Goal: Information Seeking & Learning: Learn about a topic

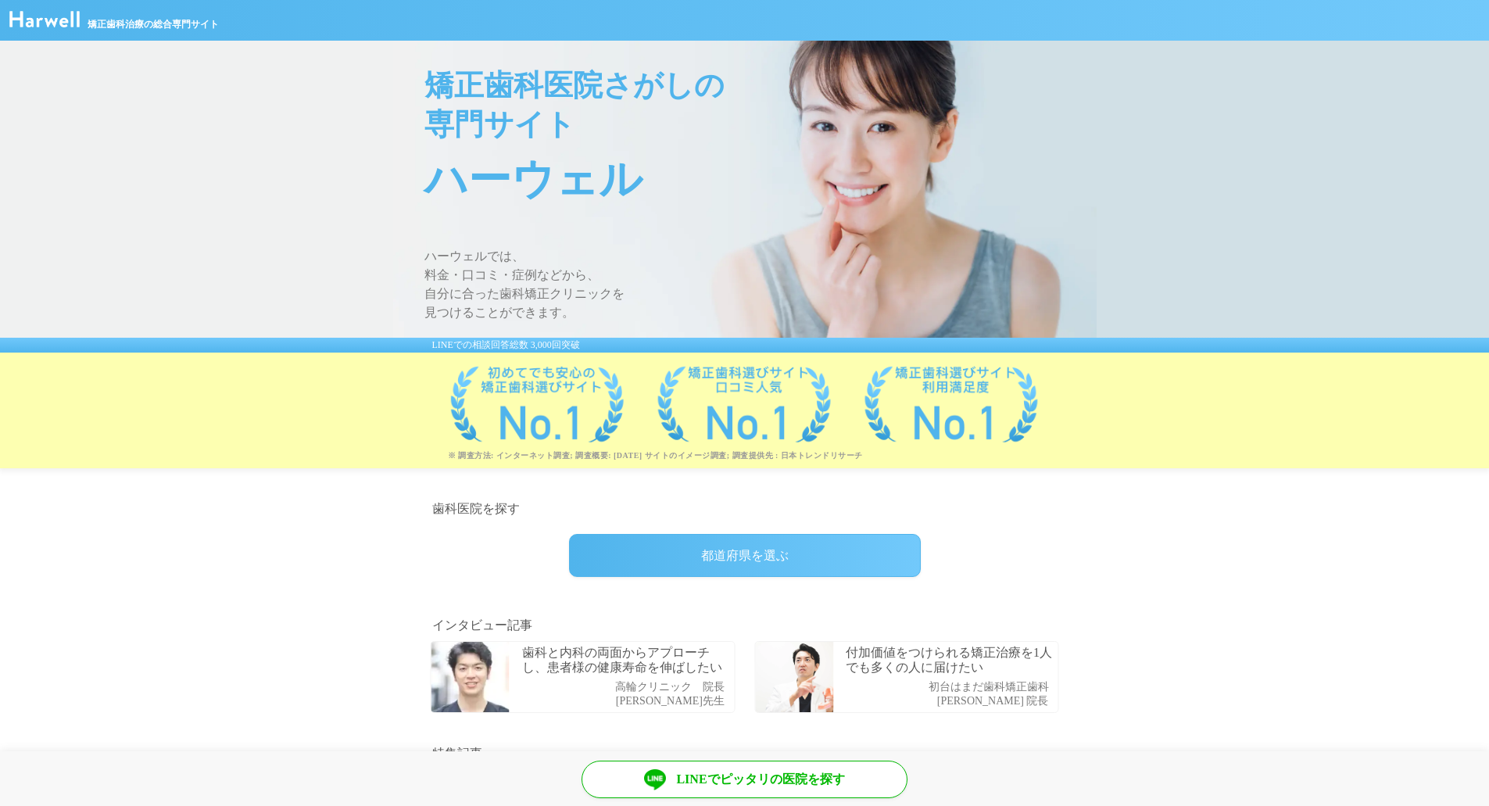
click at [832, 558] on div "都道府県を選ぶ" at bounding box center [745, 555] width 352 height 43
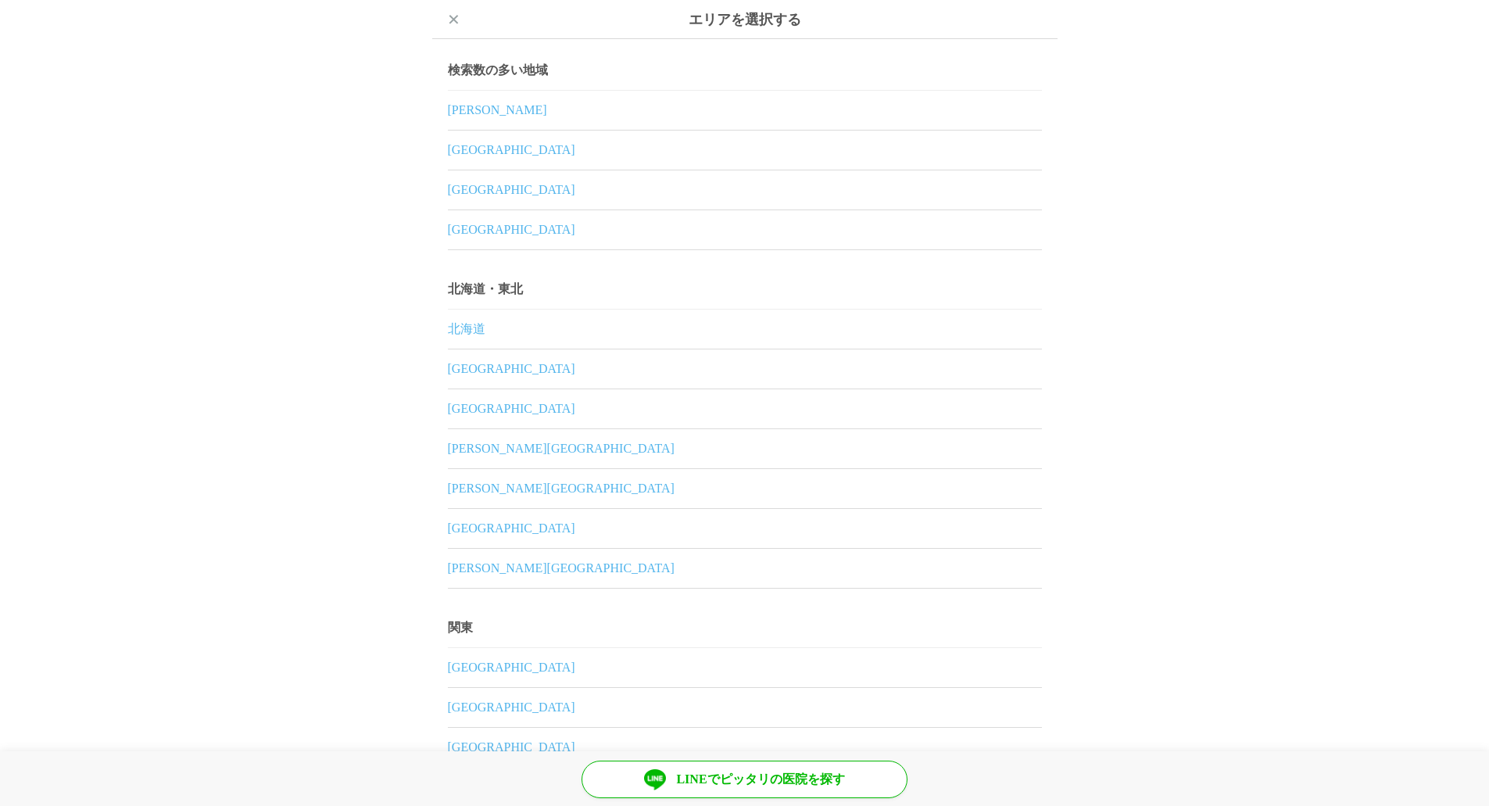
click at [455, 105] on link "[PERSON_NAME]" at bounding box center [745, 110] width 594 height 39
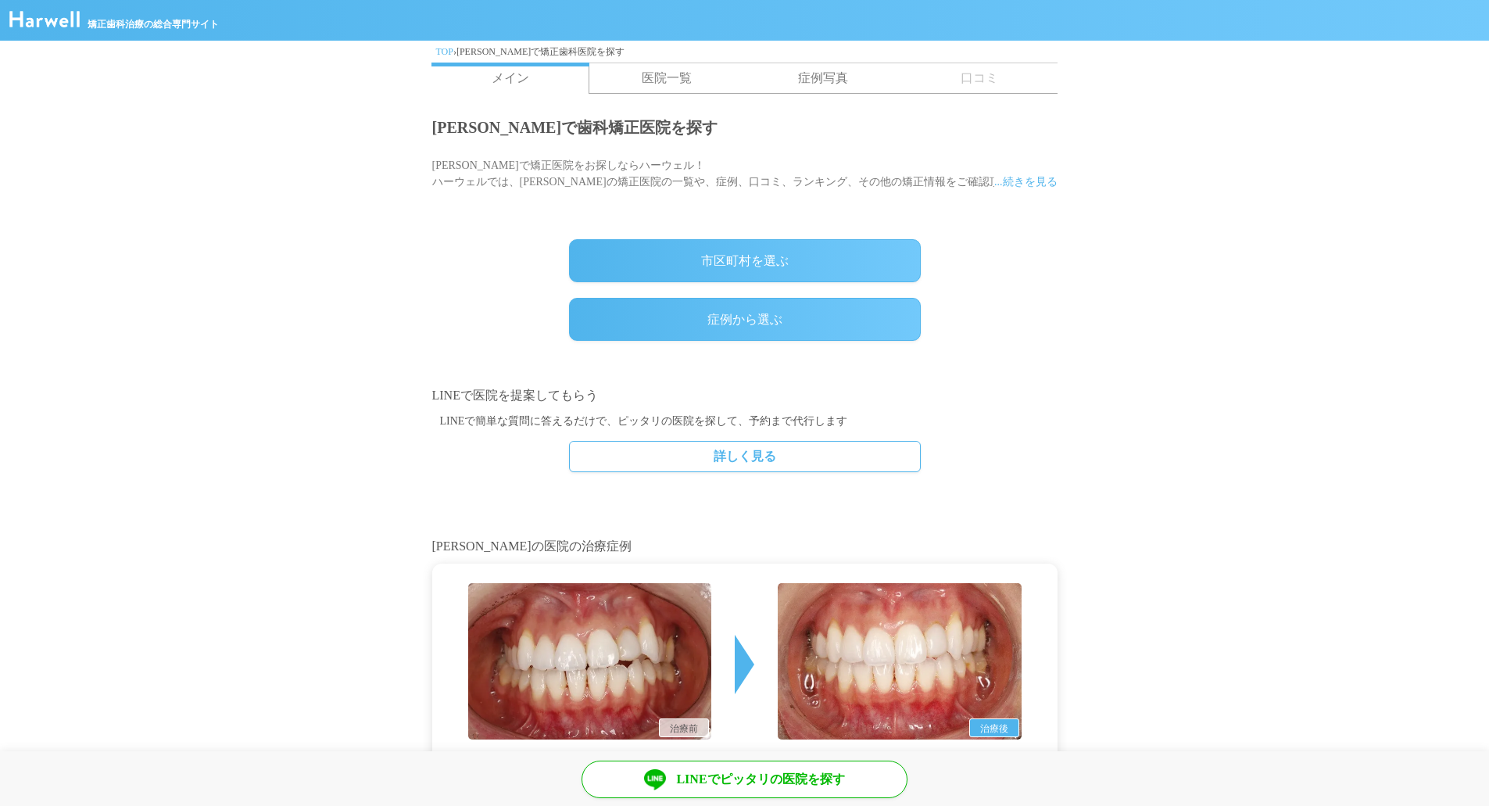
click at [755, 325] on link "症例から選ぶ" at bounding box center [745, 319] width 352 height 43
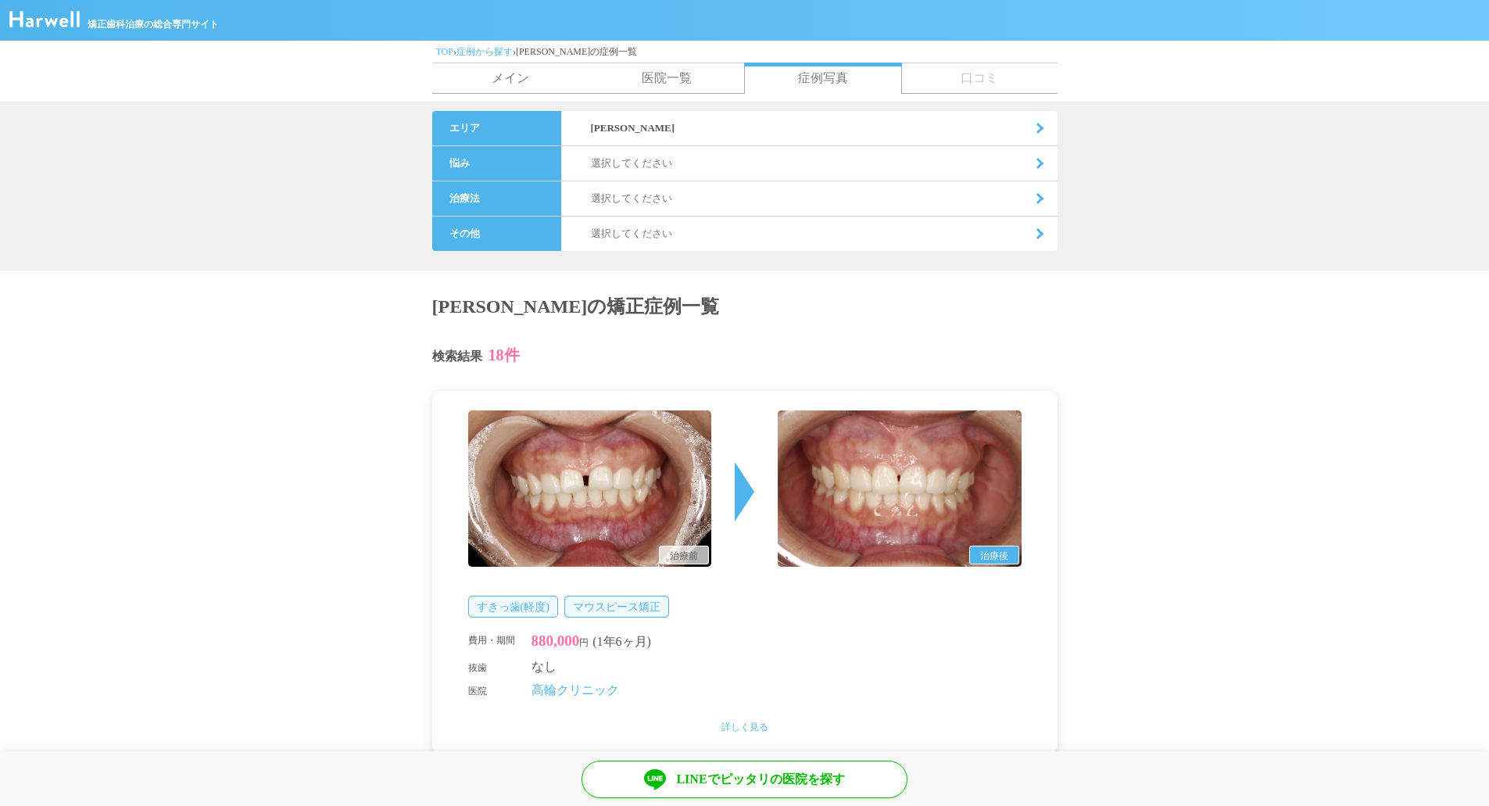
click at [659, 163] on dd "選択してください" at bounding box center [809, 163] width 496 height 34
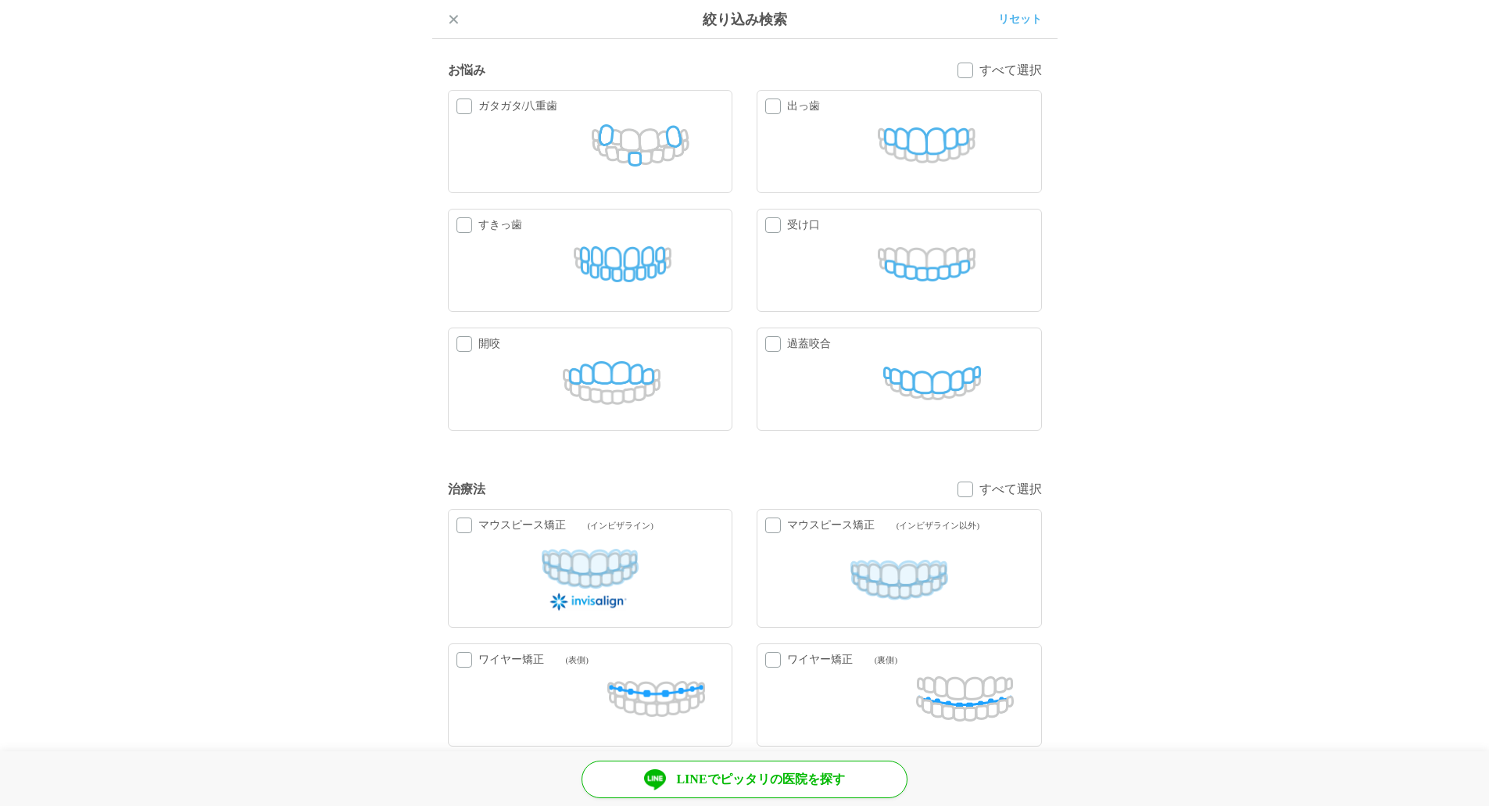
click at [759, 224] on label "受け口" at bounding box center [899, 260] width 285 height 103
click at [0, 0] on input "受け口" at bounding box center [0, 0] width 0 height 0
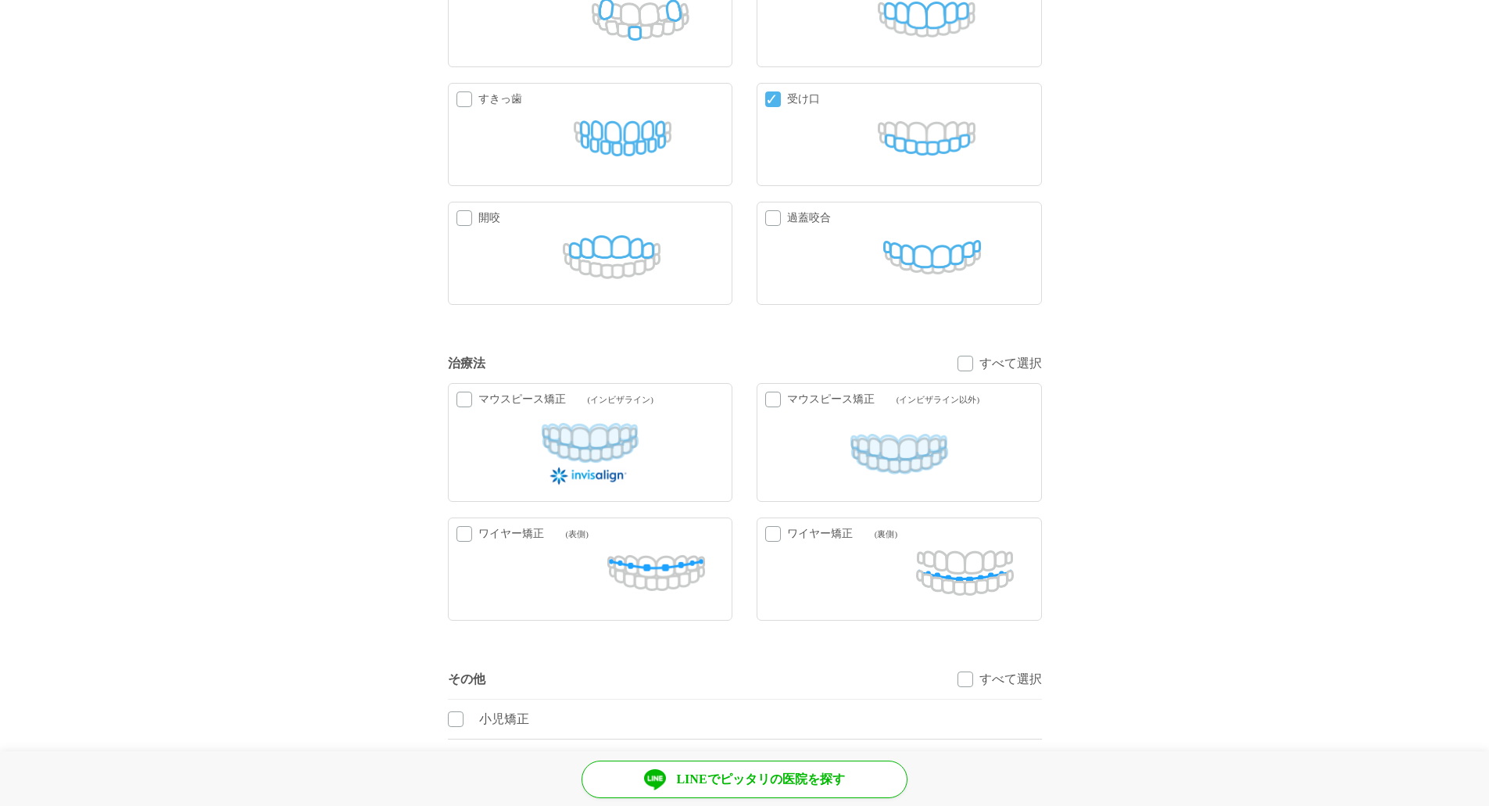
scroll to position [236, 0]
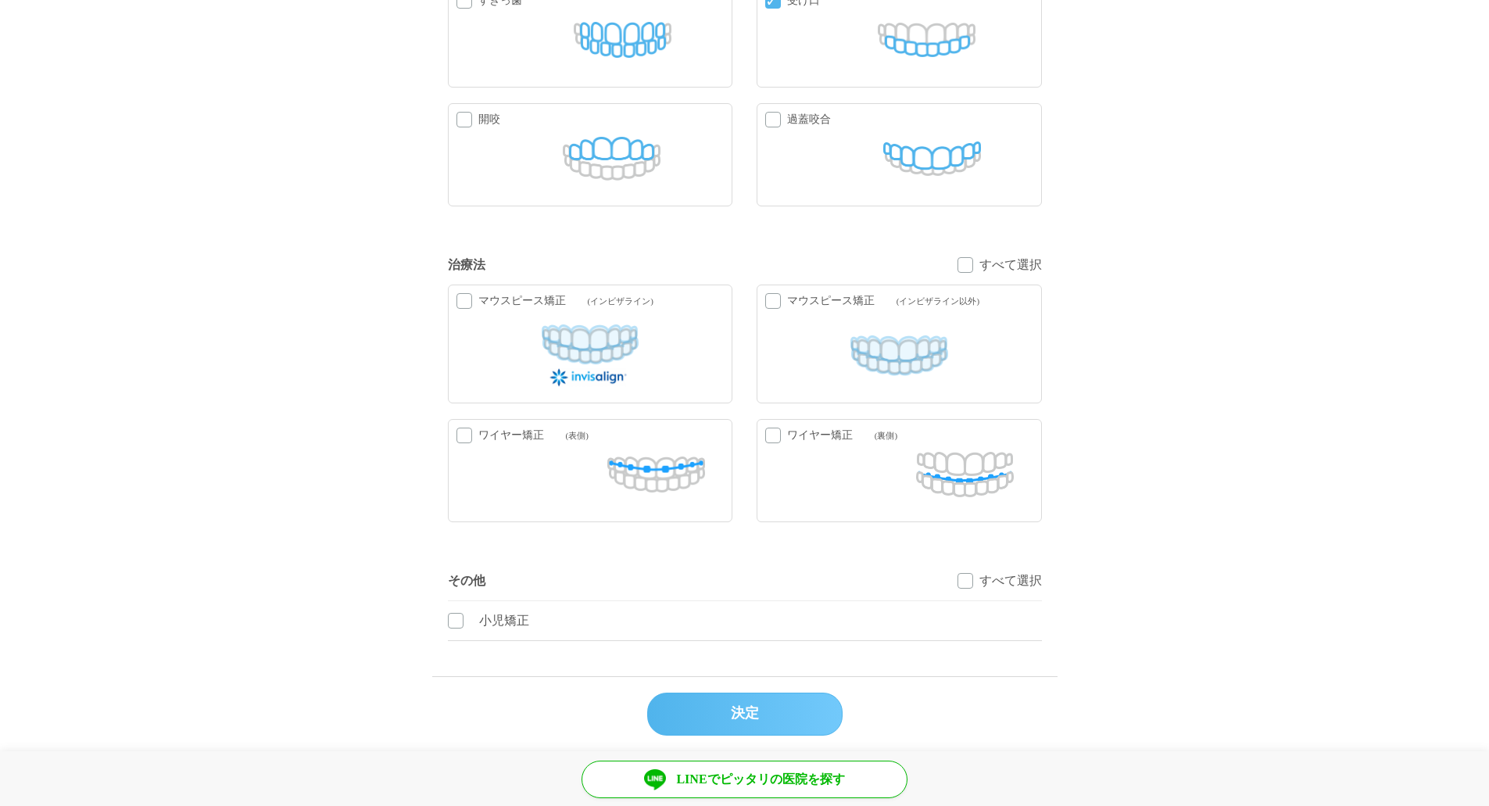
click at [448, 615] on label "小児矯正" at bounding box center [745, 620] width 594 height 39
click at [0, 0] on input "小児矯正" at bounding box center [0, 0] width 0 height 0
click at [740, 709] on div "決定" at bounding box center [744, 713] width 195 height 43
